Goal: Task Accomplishment & Management: Use online tool/utility

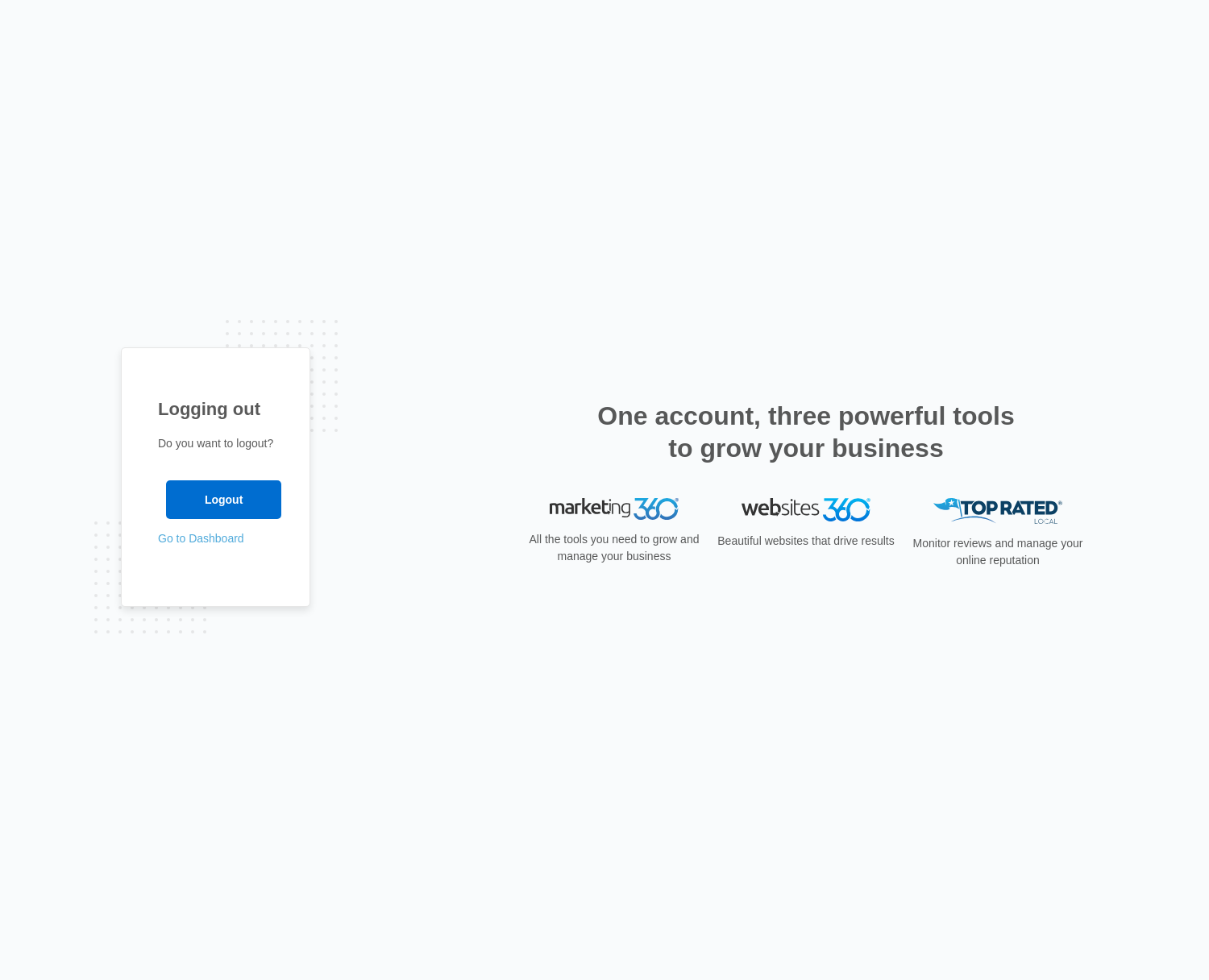
click at [223, 536] on link "Go to Dashboard" at bounding box center [201, 538] width 87 height 13
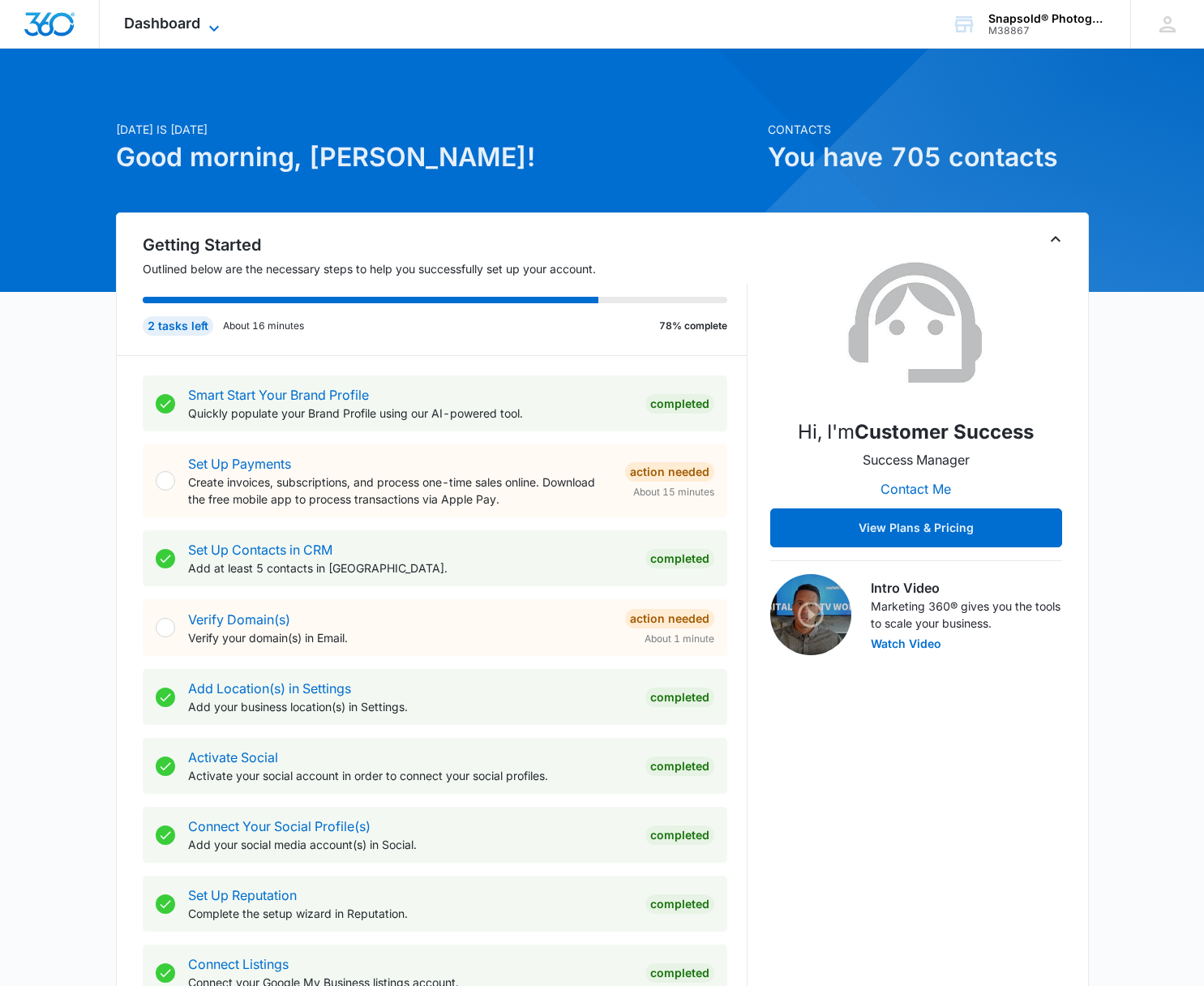
click at [198, 27] on span "Dashboard" at bounding box center [162, 23] width 77 height 17
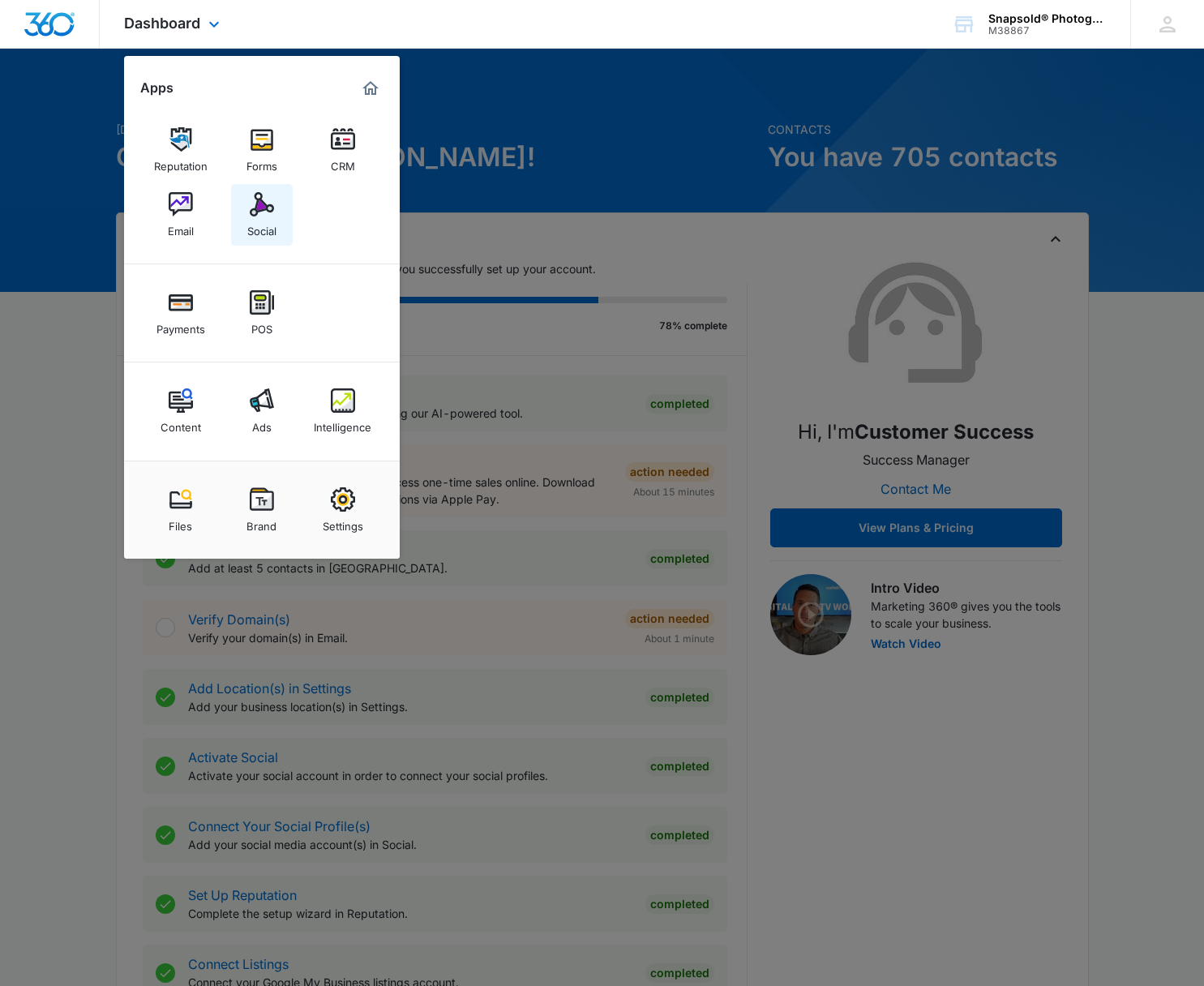
click at [256, 207] on img at bounding box center [262, 204] width 24 height 24
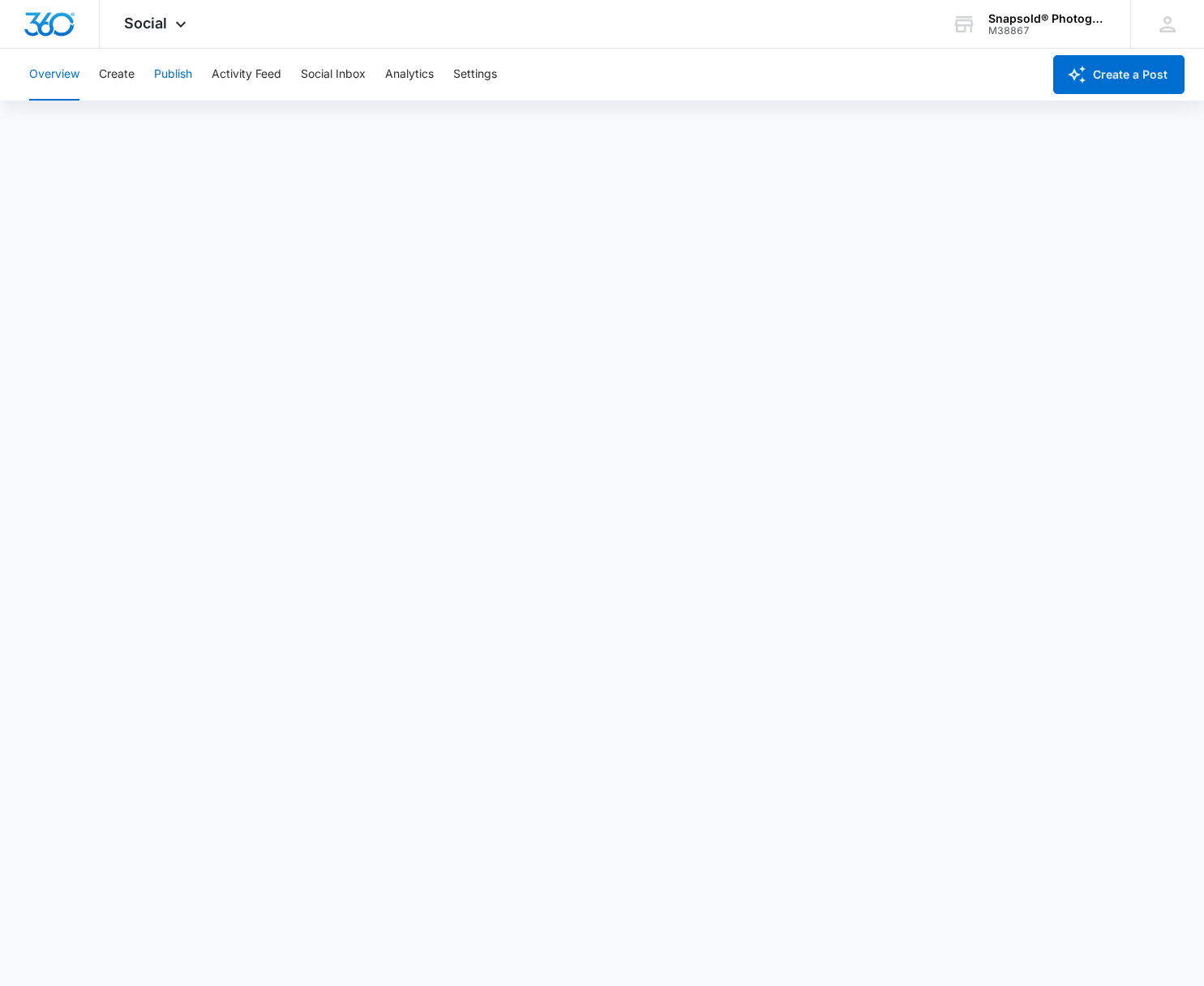
click at [161, 74] on button "Publish" at bounding box center [173, 75] width 38 height 52
click at [135, 120] on button "Schedules" at bounding box center [124, 124] width 55 height 46
click at [117, 123] on button "Schedules" at bounding box center [124, 124] width 55 height 46
click at [116, 123] on button "Schedules" at bounding box center [124, 124] width 55 height 46
click at [132, 124] on button "Schedules" at bounding box center [124, 124] width 55 height 46
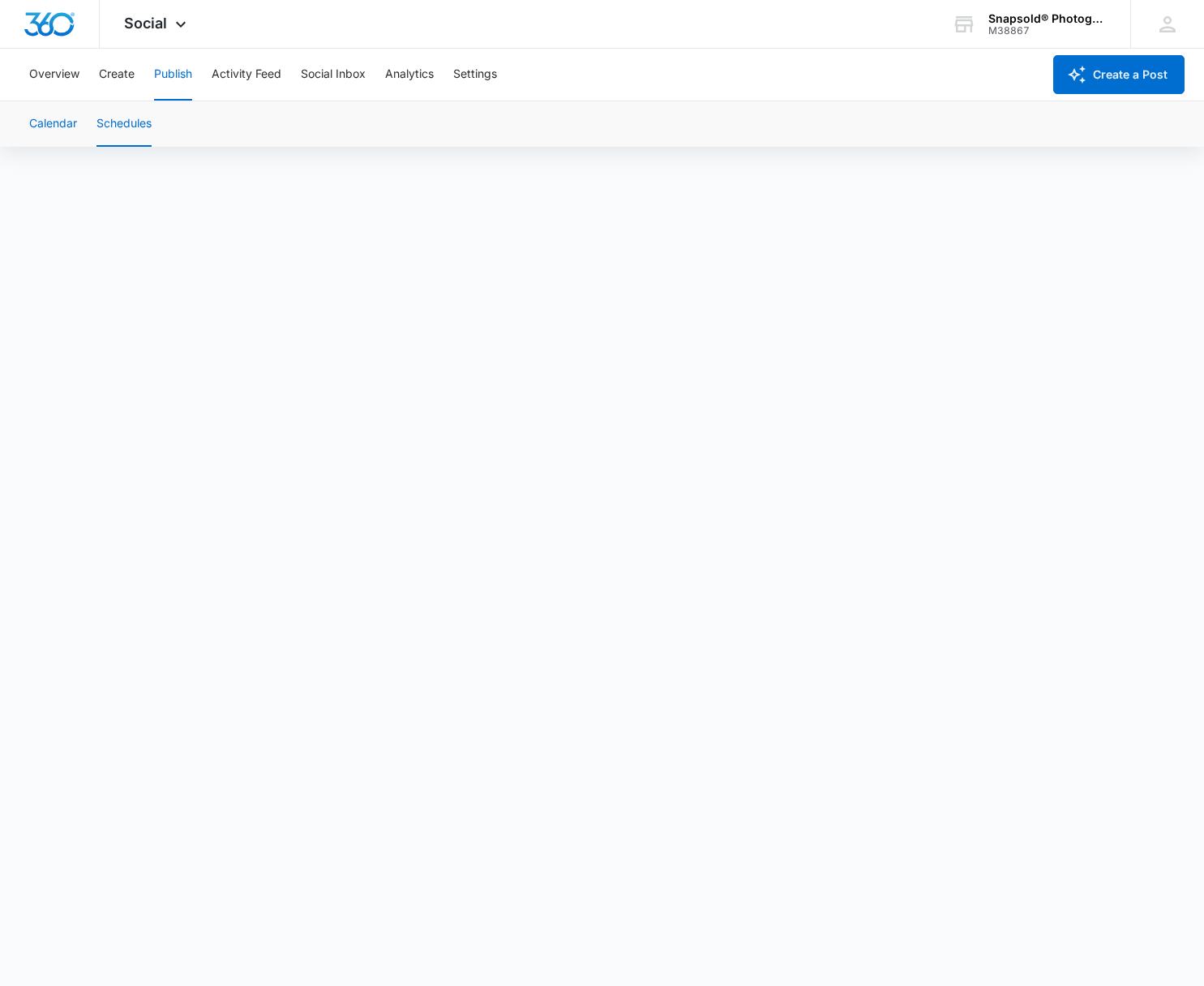
click at [61, 123] on button "Calendar" at bounding box center [52, 124] width 48 height 46
click at [136, 119] on button "Schedules" at bounding box center [124, 124] width 55 height 46
click at [67, 127] on button "Calendar" at bounding box center [52, 124] width 48 height 46
click at [241, 77] on button "Activity Feed" at bounding box center [246, 75] width 70 height 52
click at [177, 75] on button "Publish" at bounding box center [173, 75] width 38 height 52
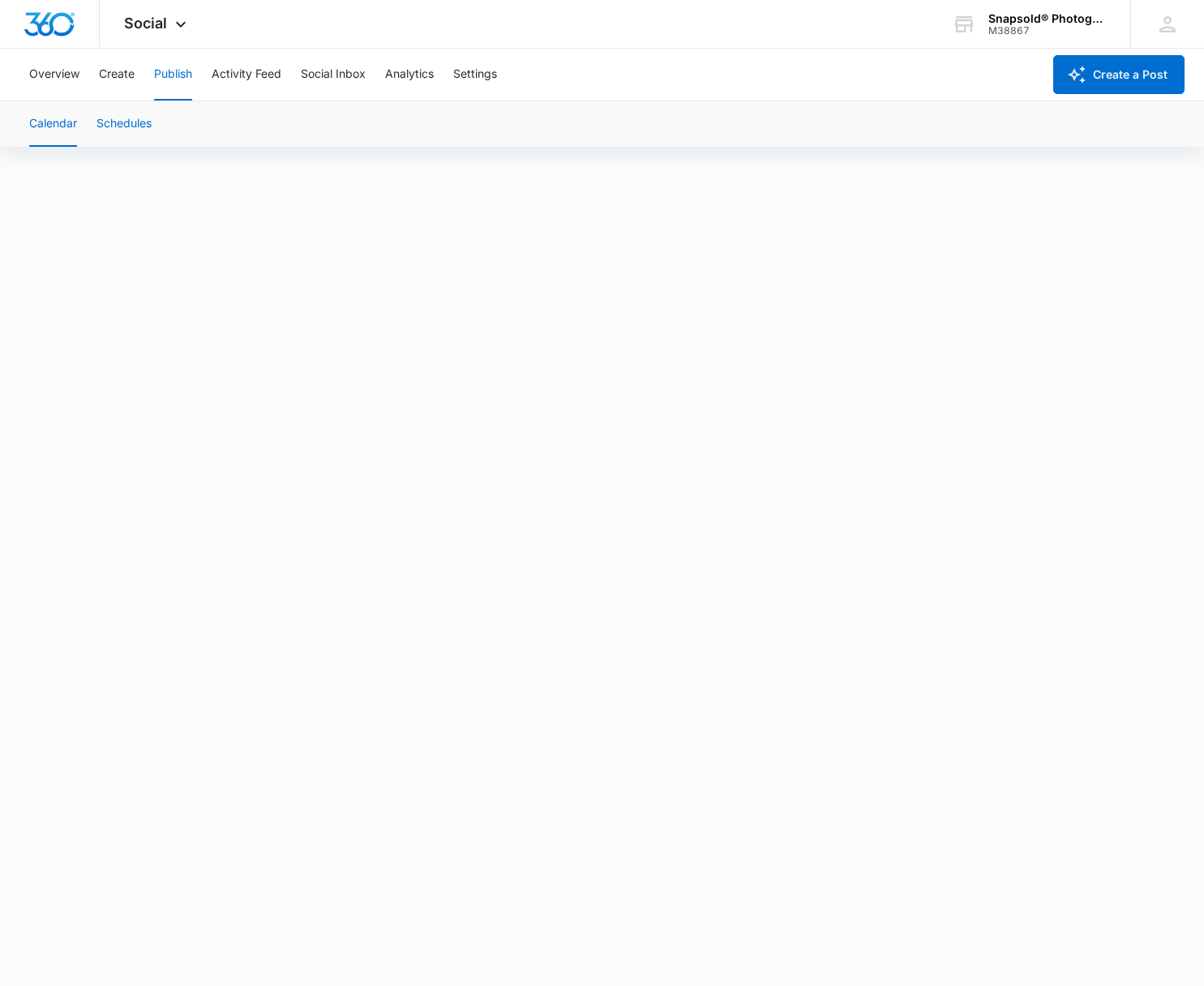
click at [124, 132] on button "Schedules" at bounding box center [124, 124] width 55 height 46
click at [117, 73] on button "Create" at bounding box center [116, 75] width 36 height 52
click at [169, 127] on button "Approvals" at bounding box center [159, 124] width 54 height 46
click at [81, 121] on button "Content Library" at bounding box center [70, 124] width 82 height 46
click at [156, 126] on button "Approvals" at bounding box center [159, 124] width 54 height 46
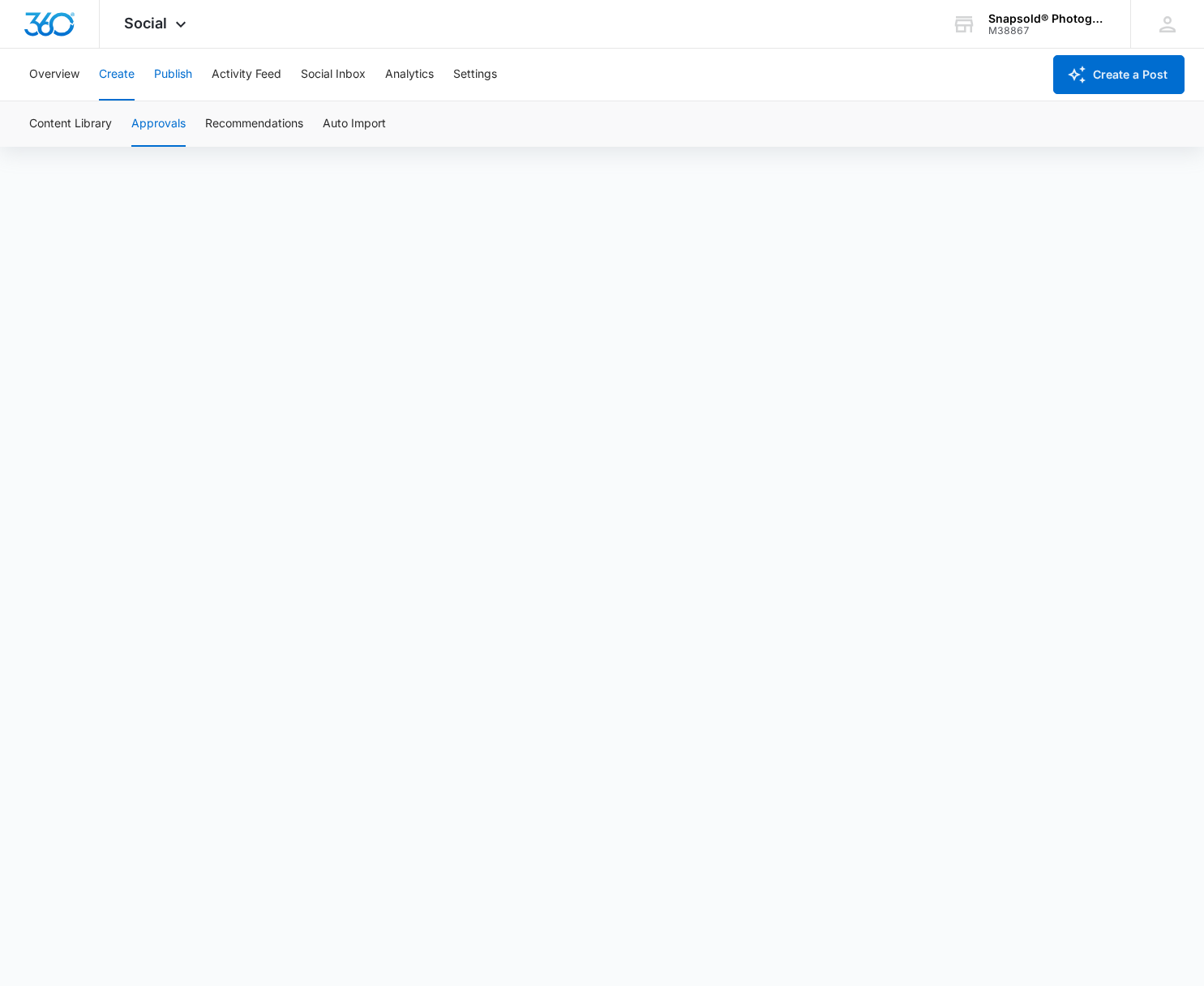
click at [169, 75] on button "Publish" at bounding box center [173, 75] width 38 height 52
click at [138, 123] on button "Schedules" at bounding box center [124, 124] width 55 height 46
click at [178, 78] on button "Publish" at bounding box center [173, 75] width 38 height 52
click at [122, 77] on button "Create" at bounding box center [116, 75] width 36 height 52
click at [146, 121] on button "Approvals" at bounding box center [159, 124] width 54 height 46
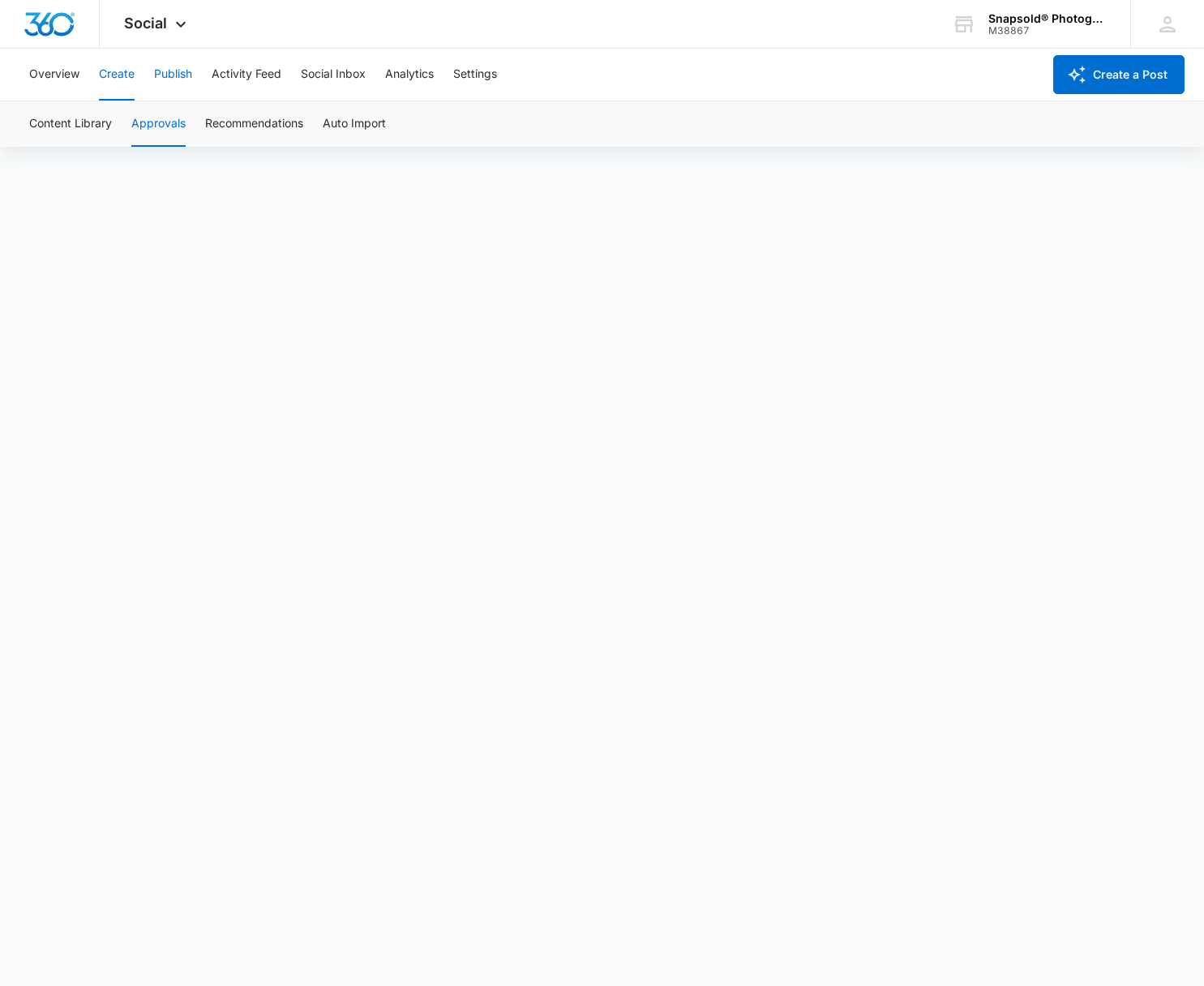
click at [181, 71] on button "Publish" at bounding box center [173, 75] width 38 height 52
click at [118, 116] on button "Schedules" at bounding box center [124, 124] width 55 height 46
click at [73, 124] on button "Calendar" at bounding box center [52, 124] width 48 height 46
click at [261, 76] on button "Activity Feed" at bounding box center [246, 75] width 70 height 52
click at [112, 74] on button "Create" at bounding box center [116, 75] width 36 height 52
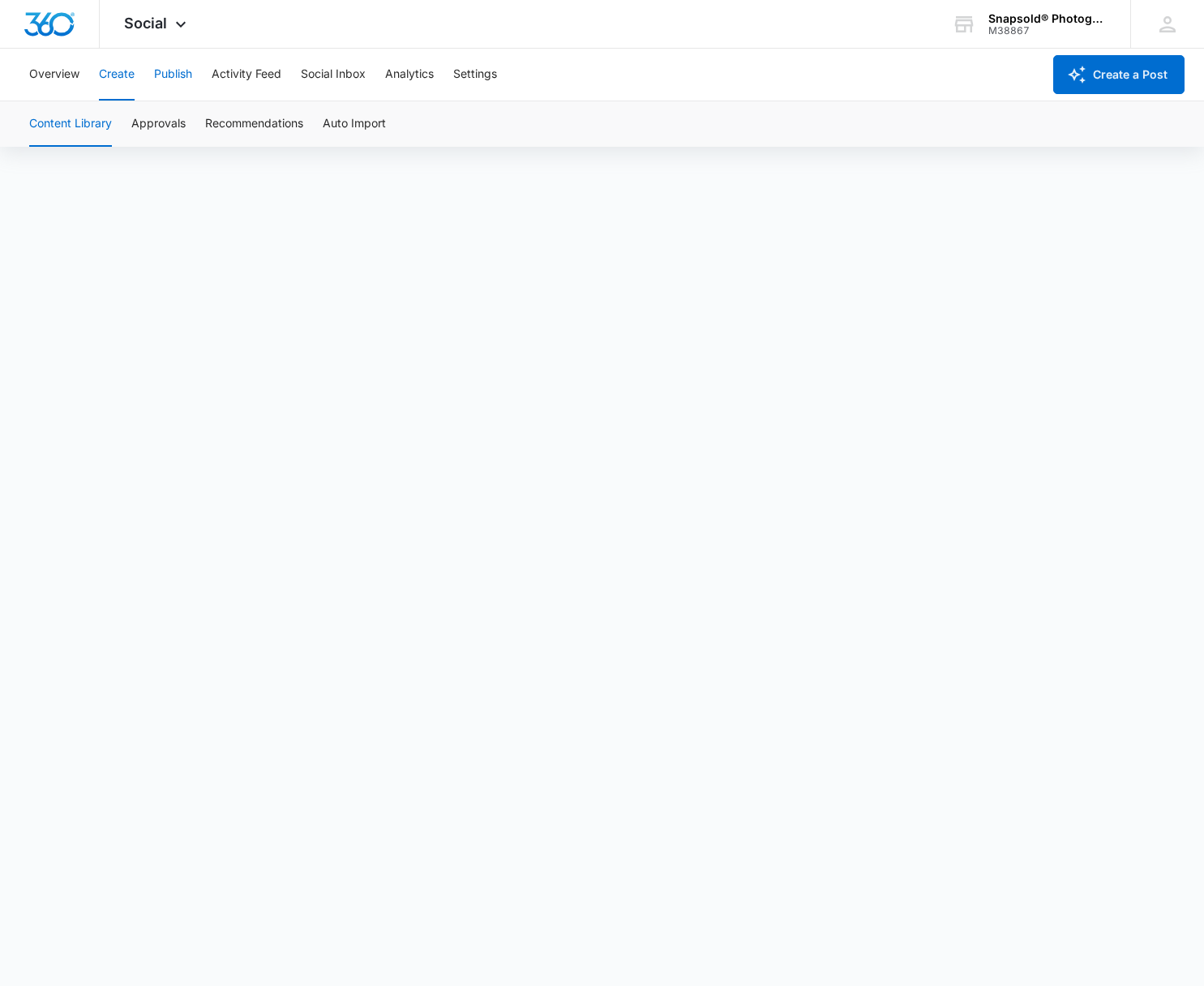
click at [185, 76] on button "Publish" at bounding box center [173, 75] width 38 height 52
click at [121, 125] on button "Schedules" at bounding box center [124, 124] width 55 height 46
click at [69, 122] on button "Calendar" at bounding box center [52, 124] width 48 height 46
click at [132, 76] on button "Create" at bounding box center [116, 75] width 36 height 52
